Goal: Transaction & Acquisition: Download file/media

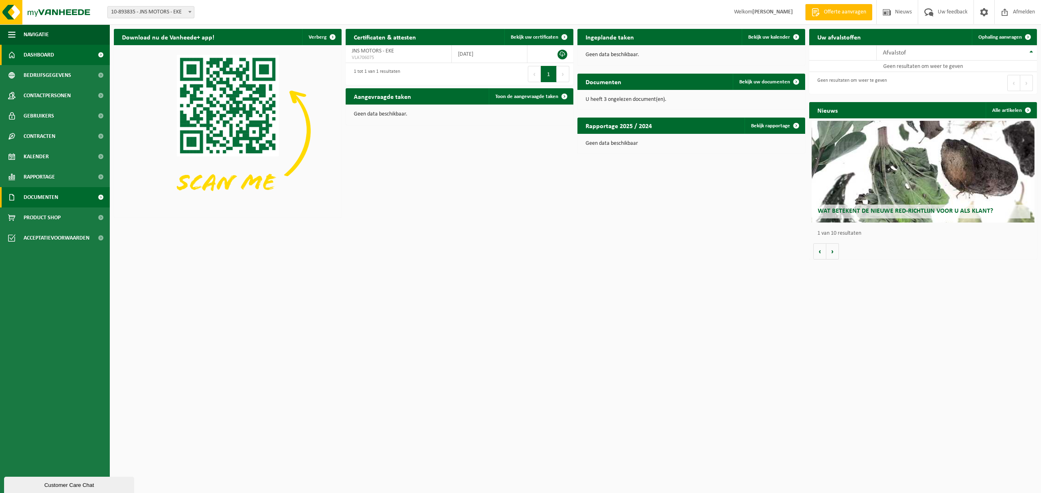
click at [54, 200] on span "Documenten" at bounding box center [41, 197] width 35 height 20
click at [49, 216] on link "Facturen" at bounding box center [55, 216] width 106 height 15
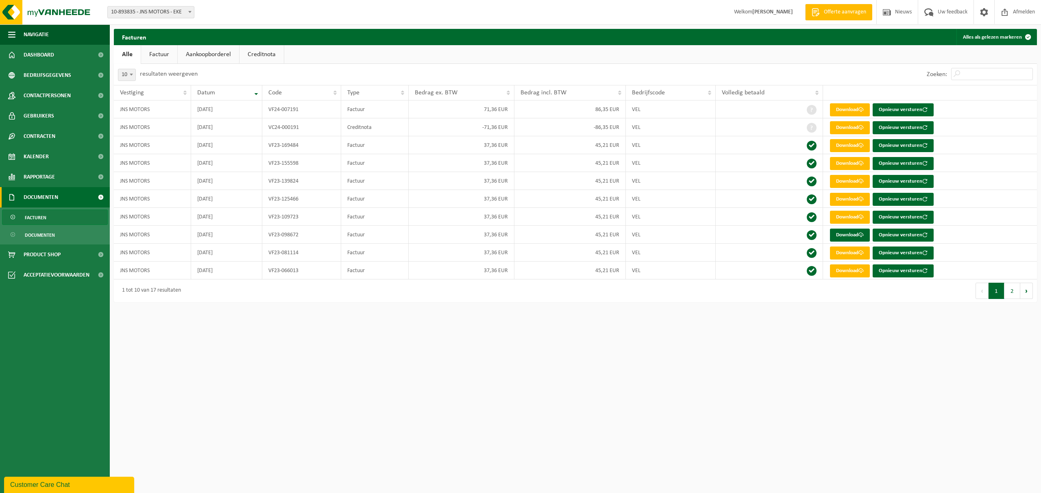
click at [158, 8] on span "10-893835 - JNS MOTORS - EKE" at bounding box center [151, 12] width 86 height 11
select select "135651"
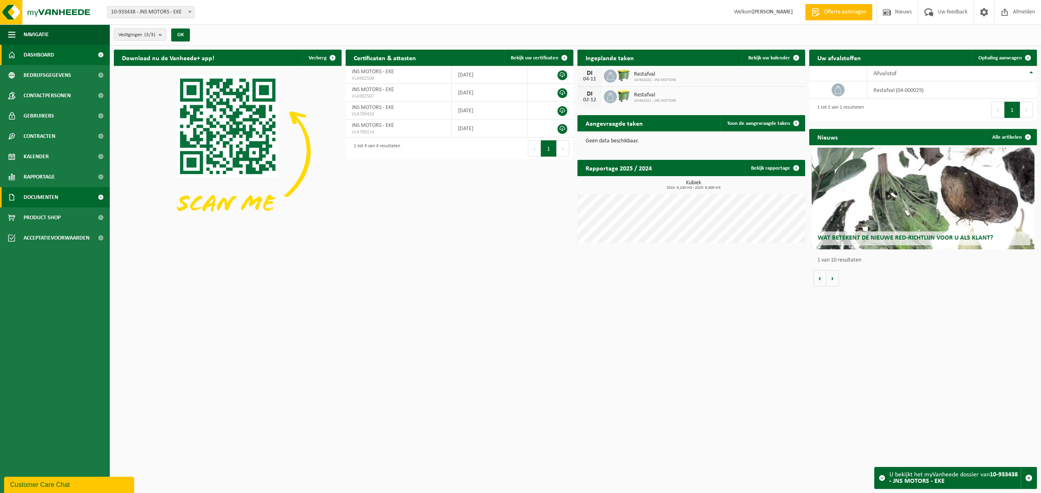
click at [48, 194] on span "Documenten" at bounding box center [41, 197] width 35 height 20
click at [43, 219] on span "Facturen" at bounding box center [36, 217] width 22 height 15
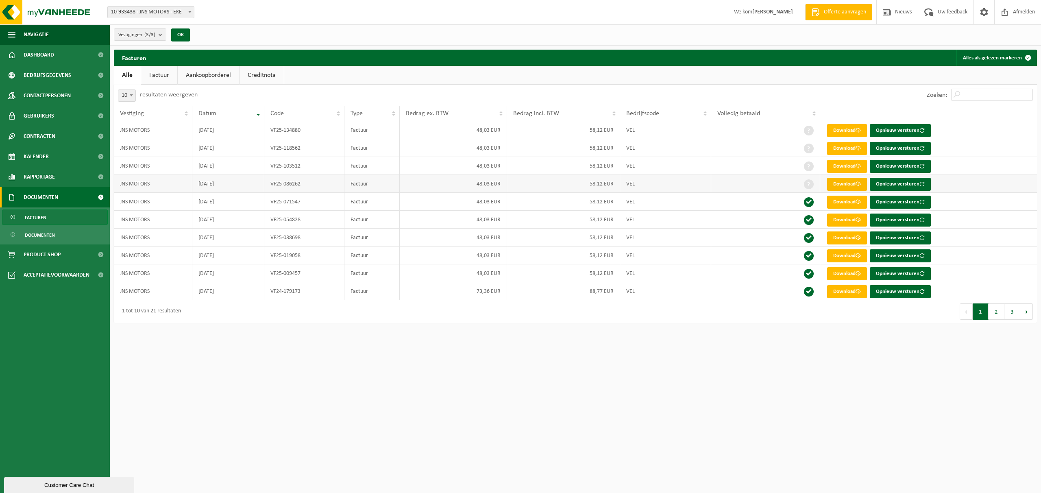
click at [848, 186] on link "Download" at bounding box center [847, 184] width 40 height 13
click at [849, 165] on link "Download" at bounding box center [847, 166] width 40 height 13
click at [850, 147] on link "Download" at bounding box center [847, 148] width 40 height 13
click at [850, 131] on link "Download" at bounding box center [847, 130] width 40 height 13
click at [63, 54] on link "Dashboard" at bounding box center [55, 55] width 110 height 20
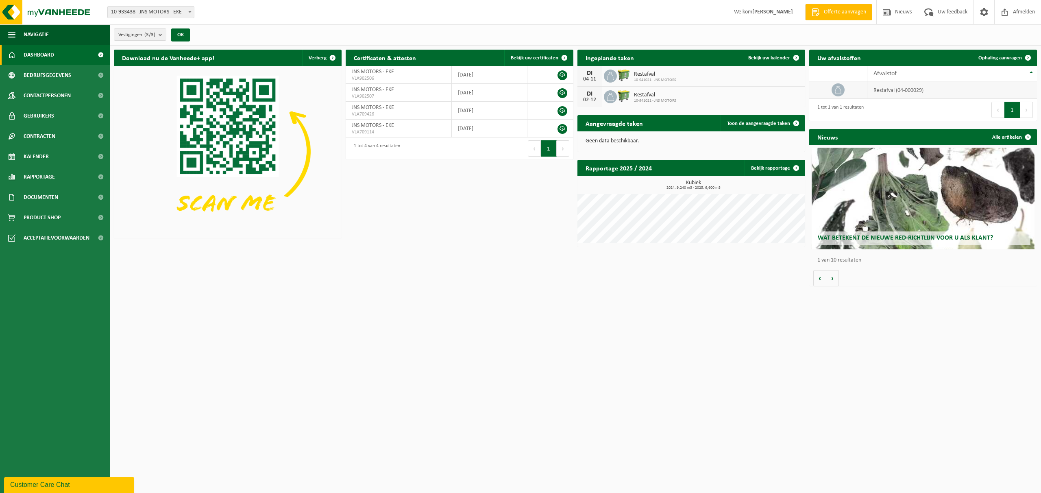
click at [847, 91] on td at bounding box center [838, 89] width 58 height 17
click at [786, 174] on link "Bekijk rapportage" at bounding box center [774, 168] width 60 height 16
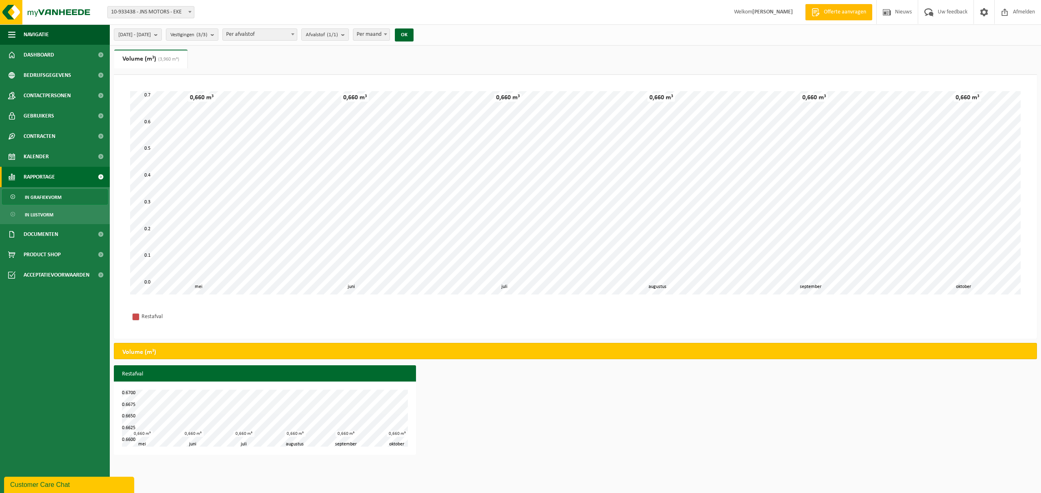
click at [54, 204] on ul "In grafiekvorm In lijstvorm" at bounding box center [55, 205] width 110 height 37
click at [51, 199] on span "In grafiekvorm" at bounding box center [43, 196] width 37 height 15
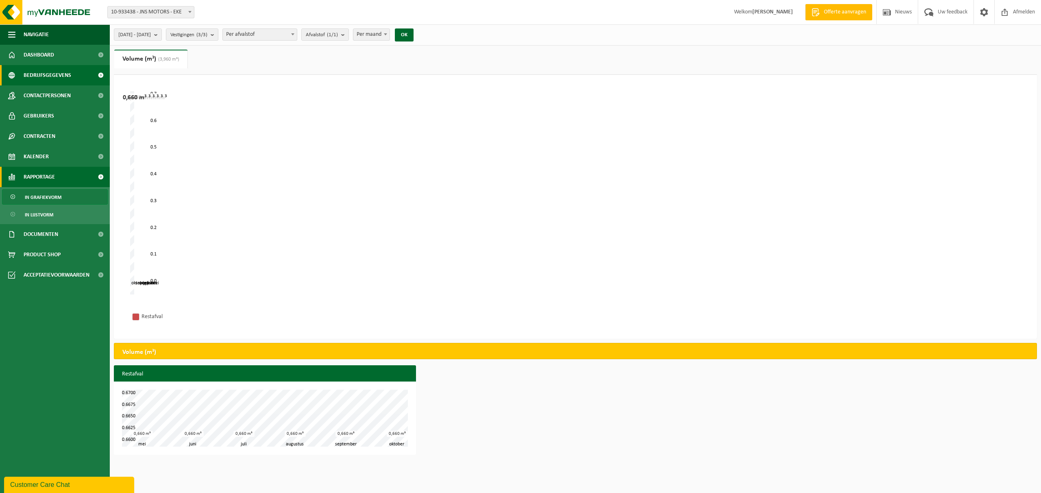
click at [48, 74] on span "Bedrijfsgegevens" at bounding box center [48, 75] width 48 height 20
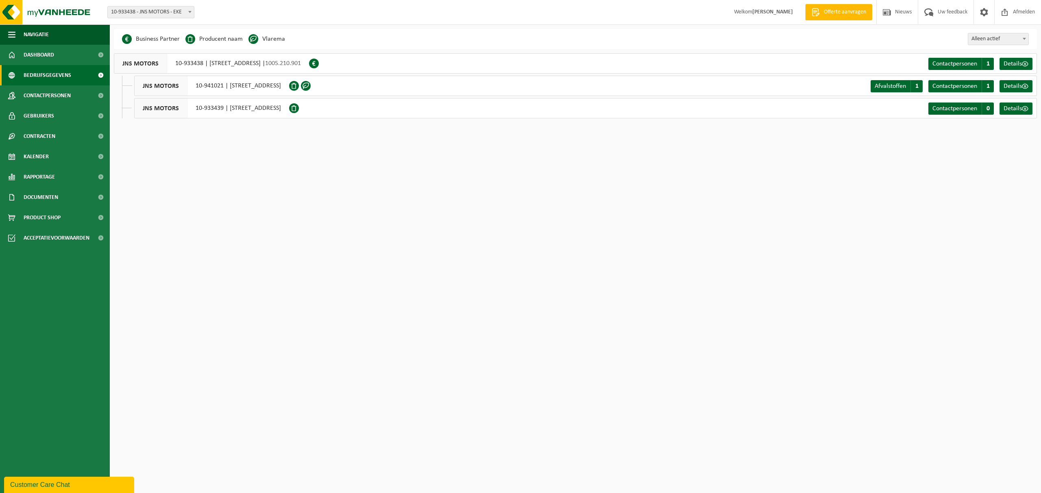
click at [299, 109] on span at bounding box center [294, 108] width 10 height 10
click at [1013, 104] on link "Details" at bounding box center [1015, 108] width 33 height 12
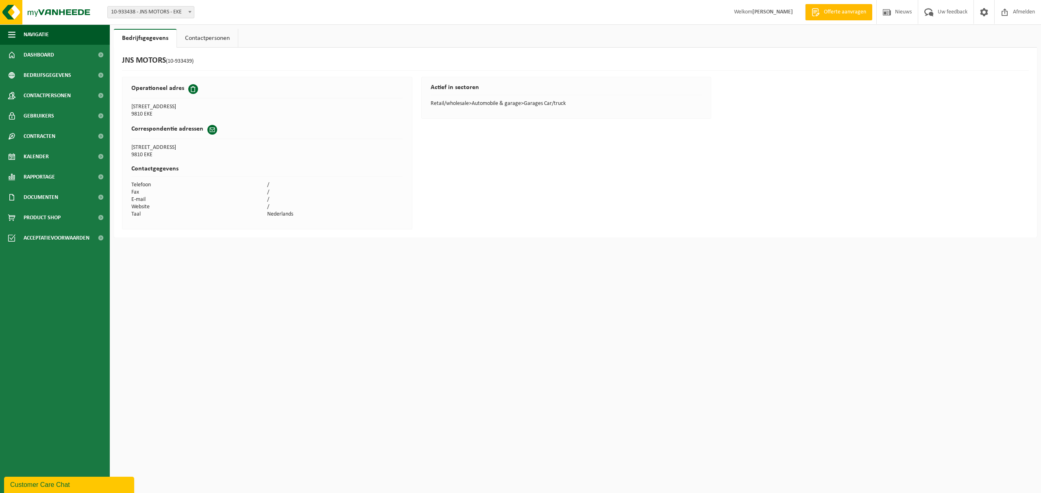
click at [192, 89] on span at bounding box center [193, 89] width 10 height 10
